Goal: Check status

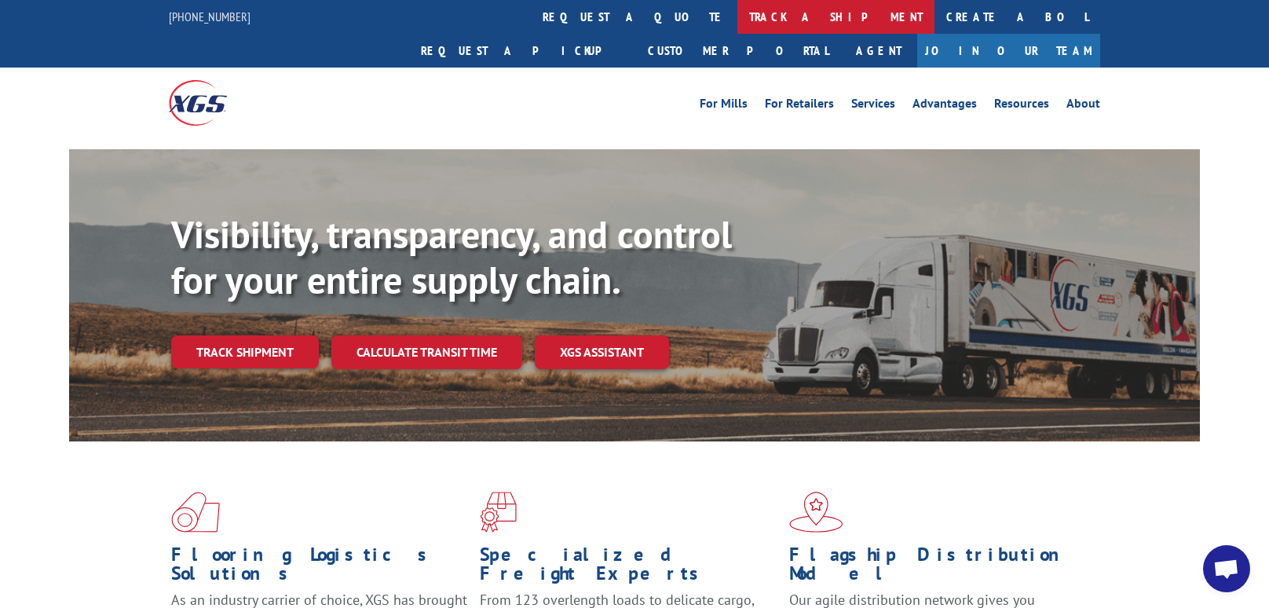
click at [737, 14] on link "track a shipment" at bounding box center [835, 17] width 197 height 34
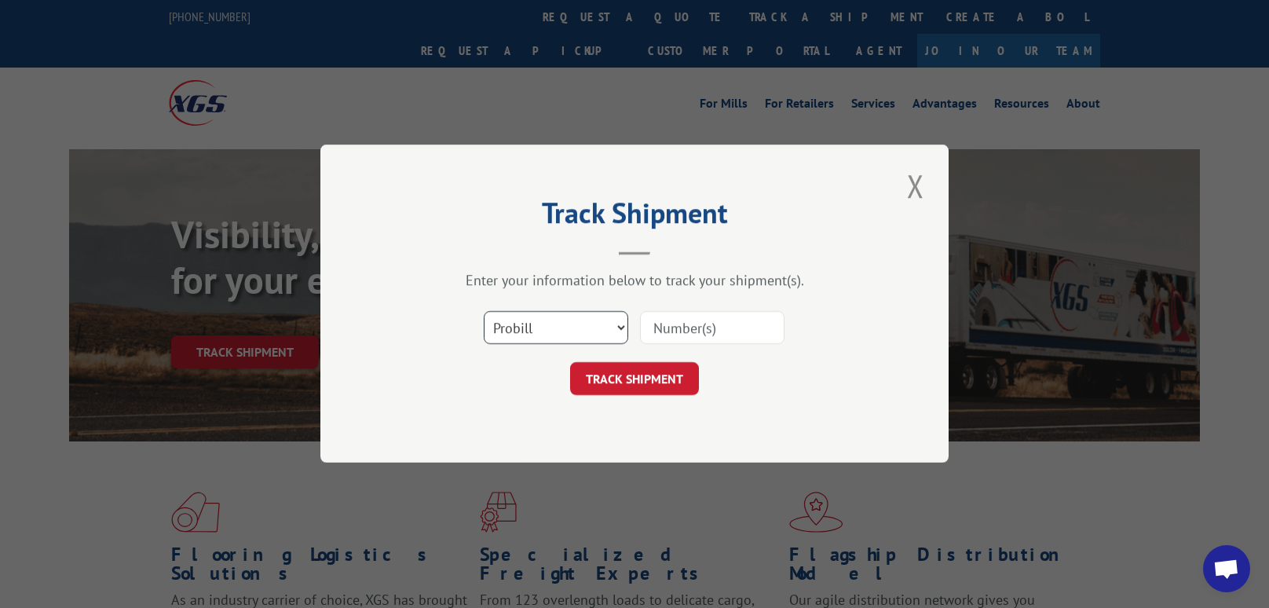
click at [617, 325] on select "Select category... Probill BOL PO" at bounding box center [556, 328] width 144 height 33
select select "po"
click at [484, 312] on select "Select category... Probill BOL PO" at bounding box center [556, 328] width 144 height 33
click at [731, 329] on input at bounding box center [712, 328] width 144 height 33
type input "03730704"
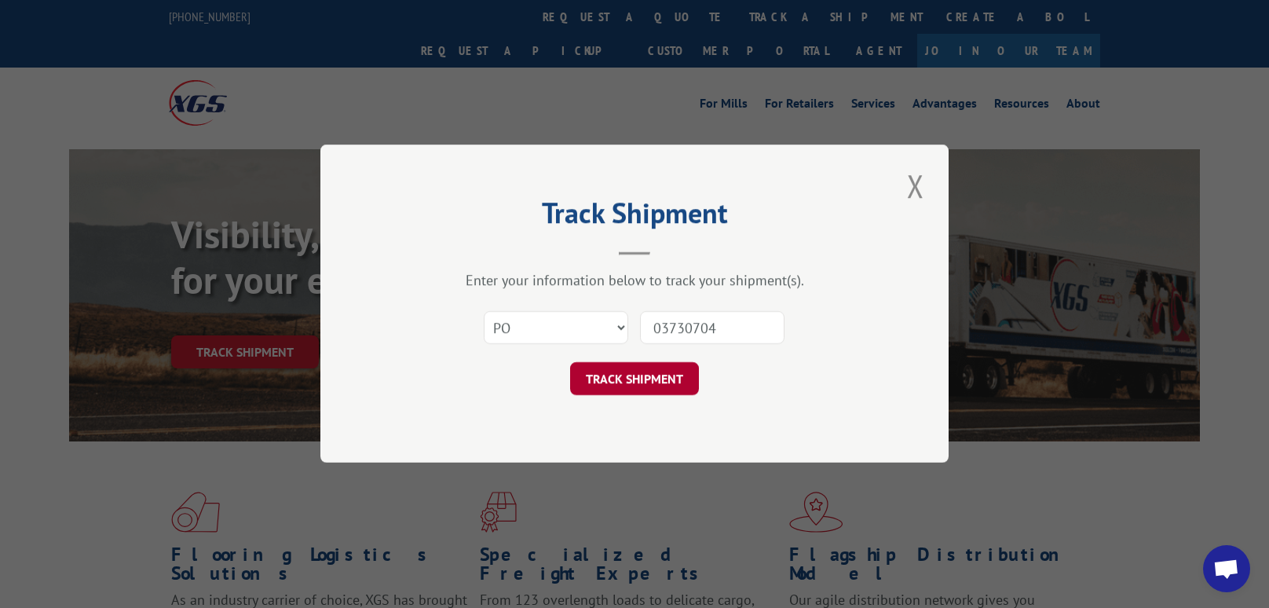
click at [667, 376] on button "TRACK SHIPMENT" at bounding box center [634, 379] width 129 height 33
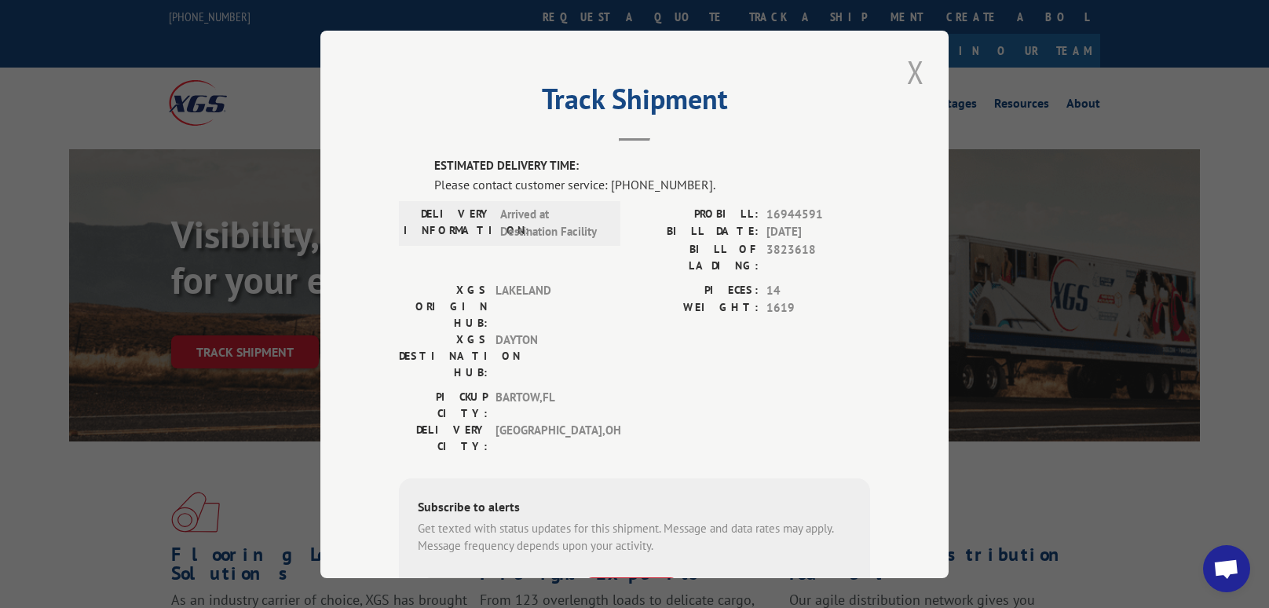
click at [908, 70] on button "Close modal" at bounding box center [915, 71] width 27 height 43
